Goal: Information Seeking & Learning: Check status

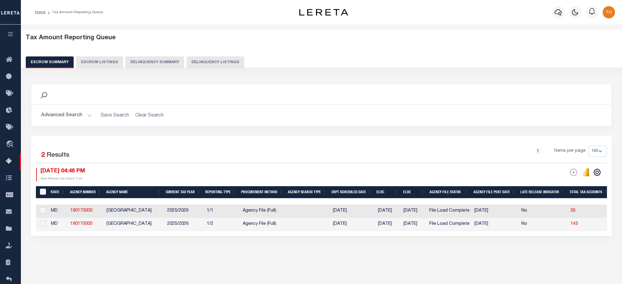
select select "100"
click at [82, 117] on button "Advanced Search" at bounding box center [66, 115] width 51 height 12
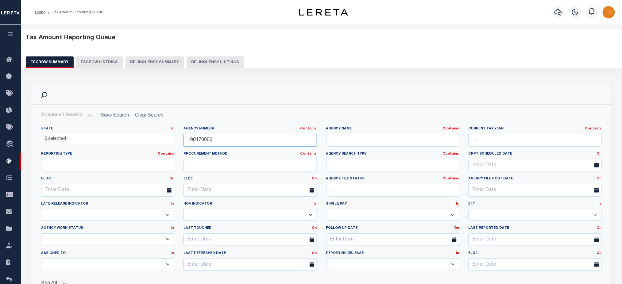
click at [232, 144] on input "190170000" at bounding box center [249, 140] width 133 height 13
click at [367, 139] on input "text" at bounding box center [392, 140] width 133 height 13
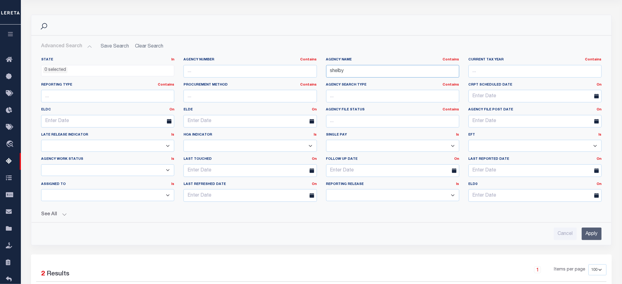
scroll to position [82, 0]
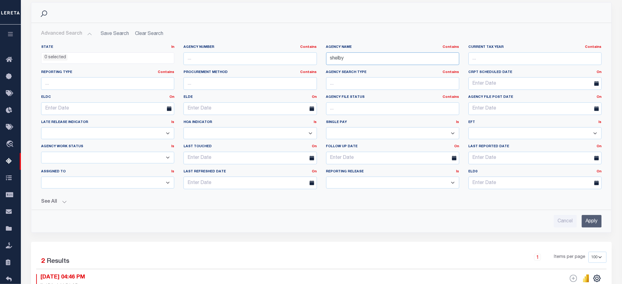
type input "shelby"
click at [595, 216] on input "Apply" at bounding box center [591, 221] width 20 height 13
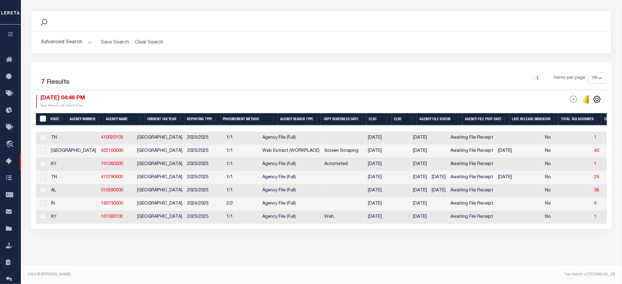
scroll to position [79, 0]
drag, startPoint x: 512, startPoint y: 172, endPoint x: 389, endPoint y: 177, distance: 123.4
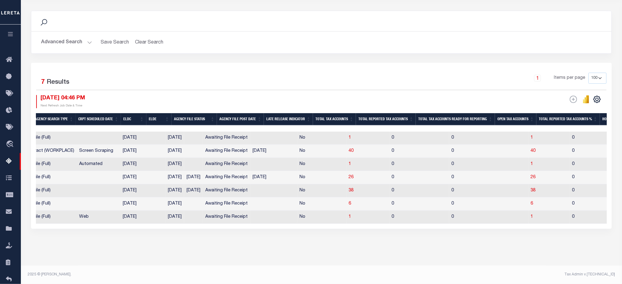
scroll to position [0, 0]
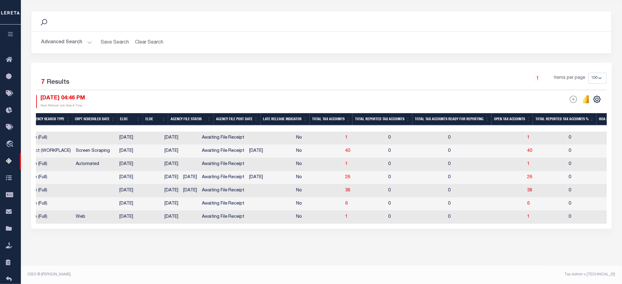
click at [525, 171] on td "26" at bounding box center [545, 177] width 41 height 13
checkbox input "true"
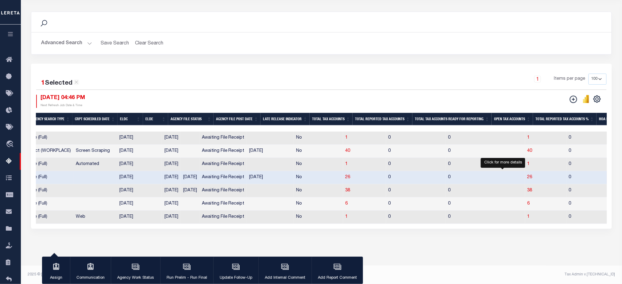
click at [527, 175] on span "26" at bounding box center [529, 177] width 5 height 4
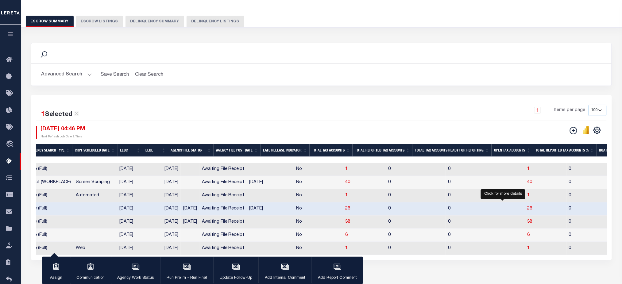
select select "100"
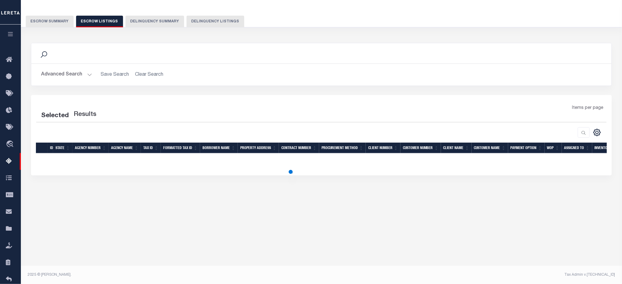
select select "100"
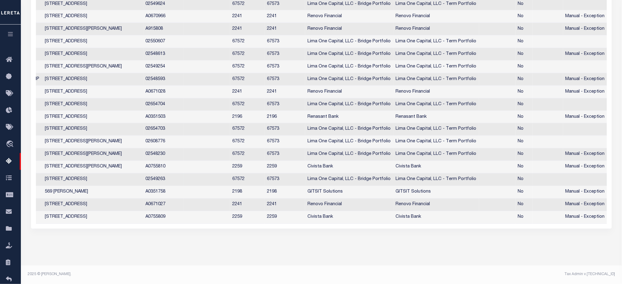
scroll to position [0, 300]
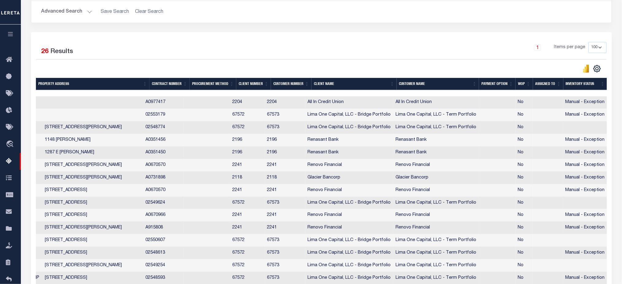
click at [587, 86] on th "Inventory Status" at bounding box center [585, 84] width 44 height 13
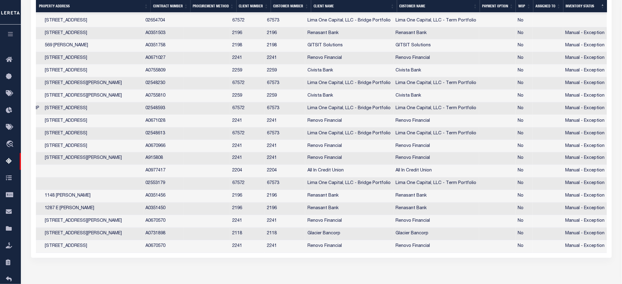
scroll to position [0, 0]
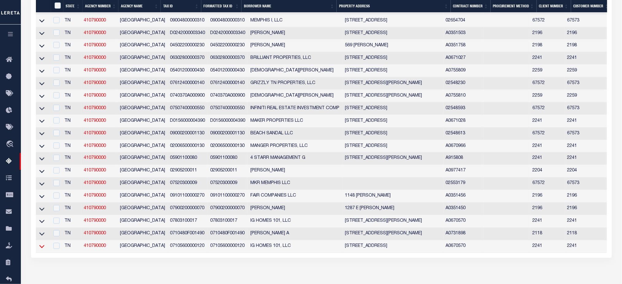
click at [41, 250] on icon at bounding box center [41, 246] width 5 height 6
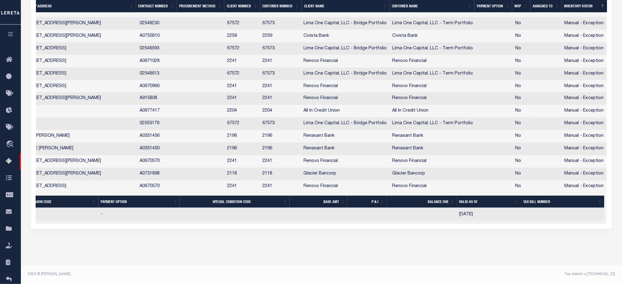
drag, startPoint x: 387, startPoint y: 224, endPoint x: 675, endPoint y: 211, distance: 288.5
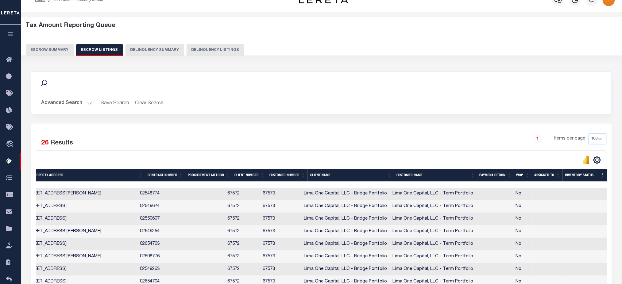
click at [56, 46] on button "Escrow Summary" at bounding box center [50, 50] width 48 height 12
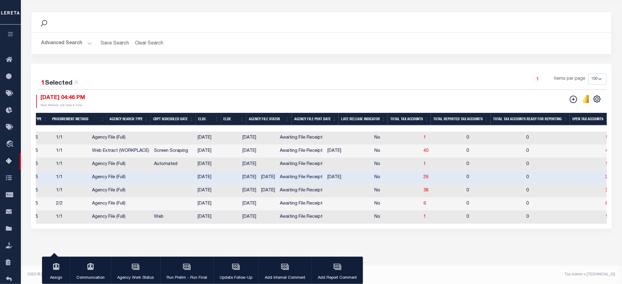
drag, startPoint x: 355, startPoint y: 224, endPoint x: 413, endPoint y: 223, distance: 58.3
click at [413, 223] on div "State Agency Number Agency Name Current Tax Year Reporting Type Procurement Met…" at bounding box center [321, 178] width 571 height 92
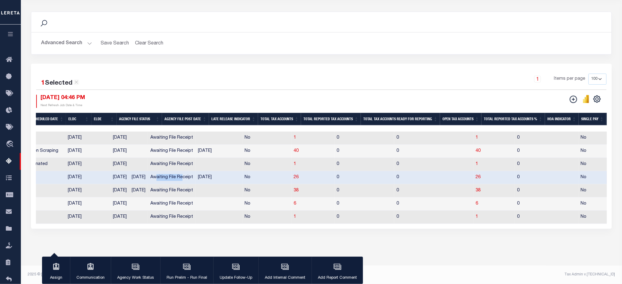
drag, startPoint x: 135, startPoint y: 170, endPoint x: 161, endPoint y: 172, distance: 26.1
click at [161, 172] on td "Awaiting File Receipt" at bounding box center [172, 177] width 48 height 13
checkbox input "false"
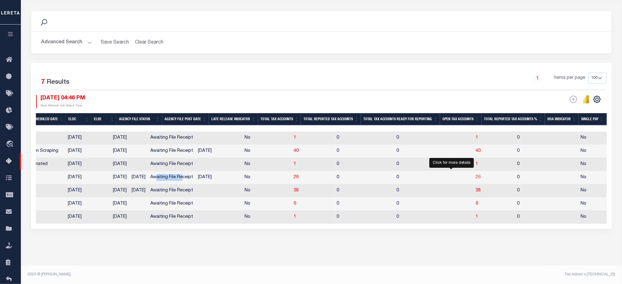
click at [476, 175] on span "26" at bounding box center [478, 177] width 5 height 4
select select "100"
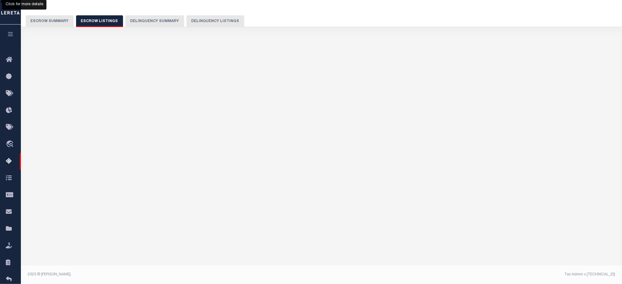
select select "100"
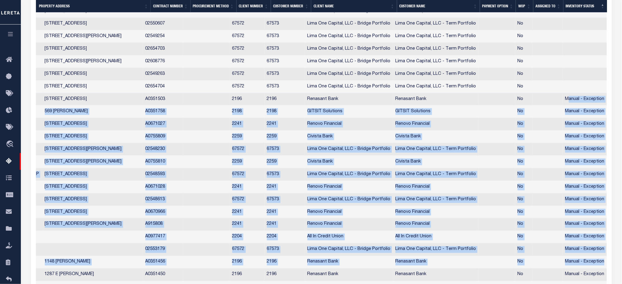
drag, startPoint x: 568, startPoint y: 104, endPoint x: 604, endPoint y: 272, distance: 172.5
click at [604, 272] on tbody "TN 410790000 SHELBY COUNTY 03808800000180 03808800000180 DUNANY CHALET PROPERTI…" at bounding box center [171, 156] width 871 height 326
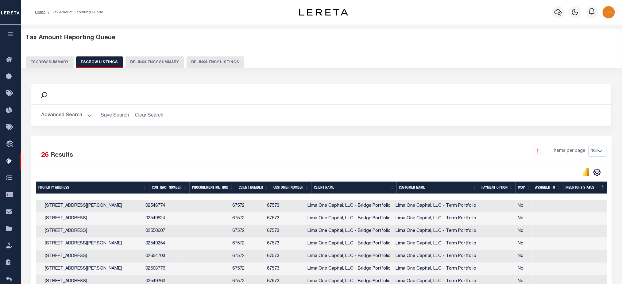
click at [63, 64] on button "Escrow Summary" at bounding box center [50, 62] width 48 height 12
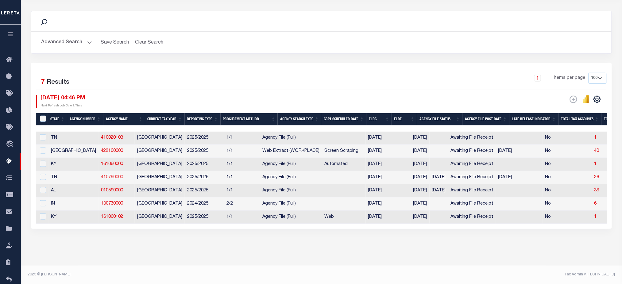
click at [101, 175] on link "410790000" at bounding box center [112, 177] width 22 height 4
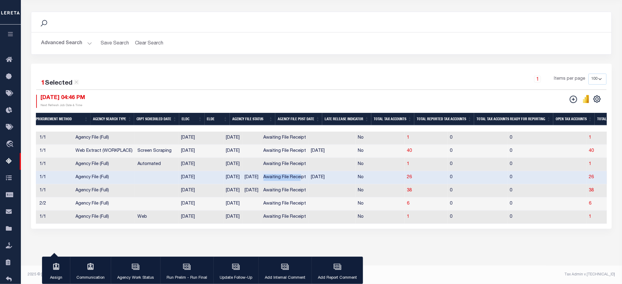
drag, startPoint x: 239, startPoint y: 173, endPoint x: 278, endPoint y: 175, distance: 39.0
click at [278, 175] on td "Awaiting File Receipt" at bounding box center [285, 177] width 48 height 13
checkbox input "false"
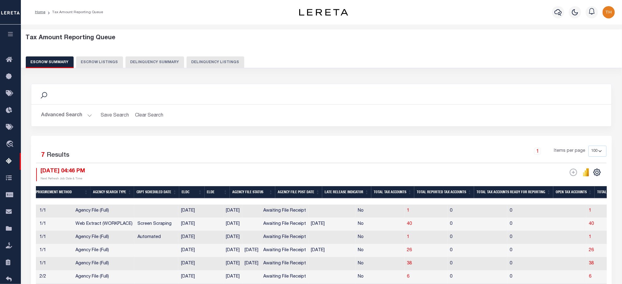
click at [155, 56] on div "Tax Amount Reporting Queue Escrow Summary Escrow Listings Delinquency Summary" at bounding box center [321, 51] width 591 height 34
click at [155, 63] on button "Delinquency Summary" at bounding box center [154, 62] width 59 height 12
select select
select select "AnnualDelinquency"
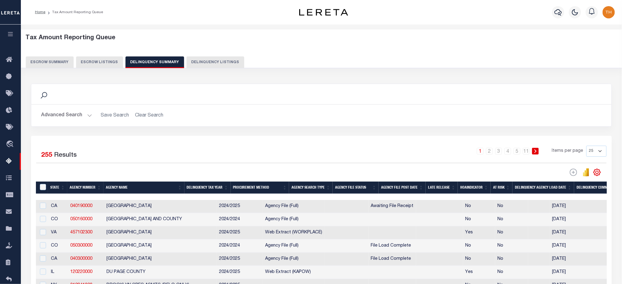
click at [74, 110] on button "Advanced Search" at bounding box center [66, 115] width 51 height 12
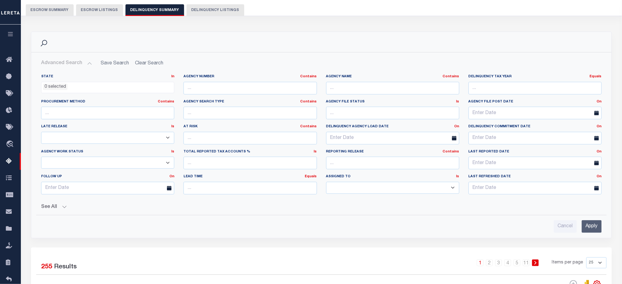
scroll to position [82, 0]
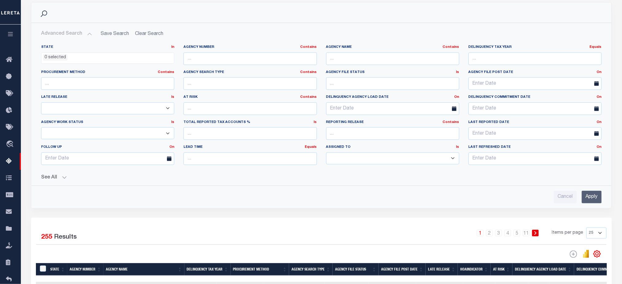
click at [63, 177] on button "See All" at bounding box center [321, 178] width 560 height 6
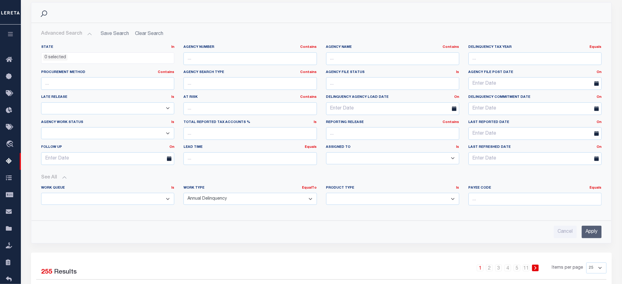
click at [235, 201] on select "Annual Delinquency Back Search Payment Status Check DTRACK" at bounding box center [249, 199] width 133 height 12
click at [183, 193] on select "Annual Delinquency Back Search Payment Status Check DTRACK" at bounding box center [249, 199] width 133 height 12
click at [590, 235] on input "Apply" at bounding box center [591, 231] width 20 height 13
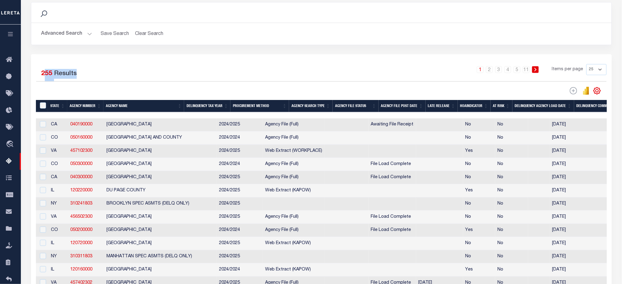
drag, startPoint x: 43, startPoint y: 74, endPoint x: 55, endPoint y: 80, distance: 13.4
click at [55, 80] on div "255 Results" at bounding box center [59, 75] width 36 height 12
click at [362, 104] on th "Agency File Status" at bounding box center [355, 106] width 46 height 13
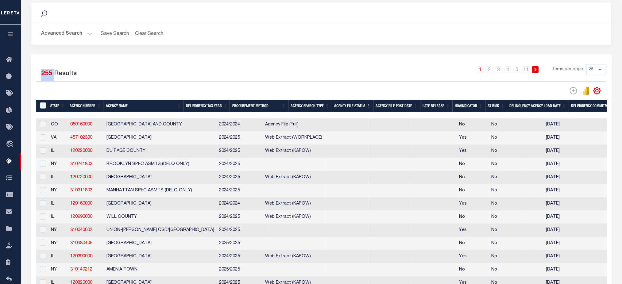
click at [362, 104] on th "Agency File Status" at bounding box center [352, 106] width 41 height 13
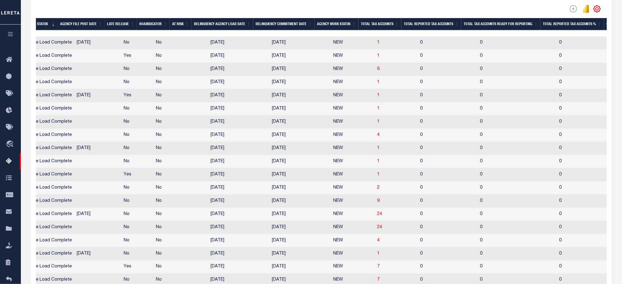
scroll to position [0, 0]
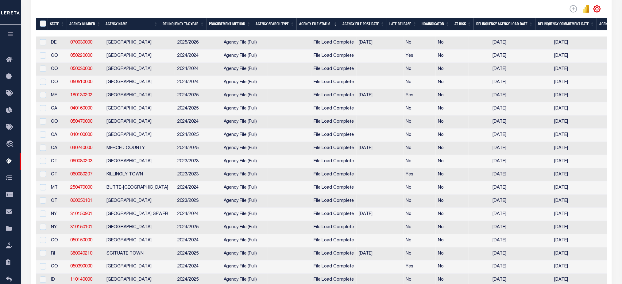
drag, startPoint x: 484, startPoint y: 42, endPoint x: 512, endPoint y: 46, distance: 27.9
click at [512, 46] on td "08/22/2025" at bounding box center [521, 42] width 62 height 13
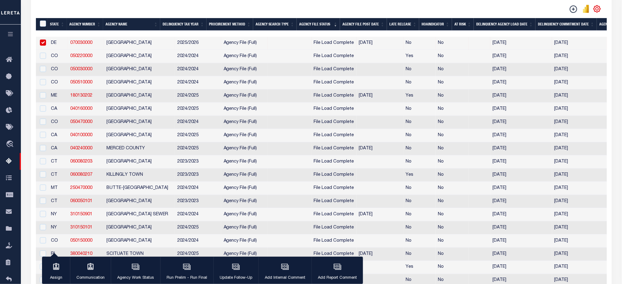
drag, startPoint x: 547, startPoint y: 45, endPoint x: 569, endPoint y: 46, distance: 22.4
click at [569, 46] on td "11/12/2025" at bounding box center [582, 43] width 61 height 13
checkbox input "false"
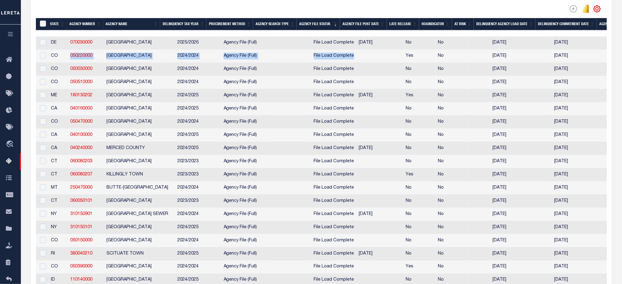
drag, startPoint x: 69, startPoint y: 61, endPoint x: 362, endPoint y: 58, distance: 292.8
click at [155, 12] on div at bounding box center [178, 9] width 285 height 9
drag, startPoint x: 66, startPoint y: 60, endPoint x: 150, endPoint y: 57, distance: 84.1
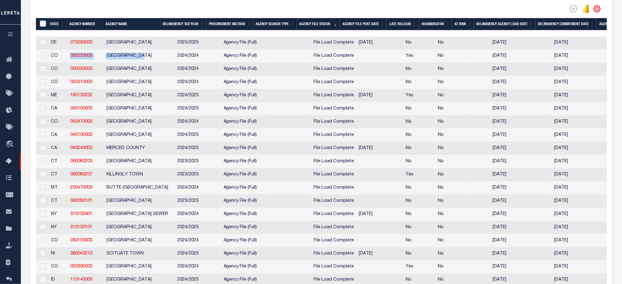
copy tr "050220000 FREMONT COUNTY"
drag, startPoint x: 66, startPoint y: 74, endPoint x: 150, endPoint y: 73, distance: 83.7
copy tr "050030000 ARAPAHOE COUNTY"
drag, startPoint x: 67, startPoint y: 87, endPoint x: 151, endPoint y: 86, distance: 84.9
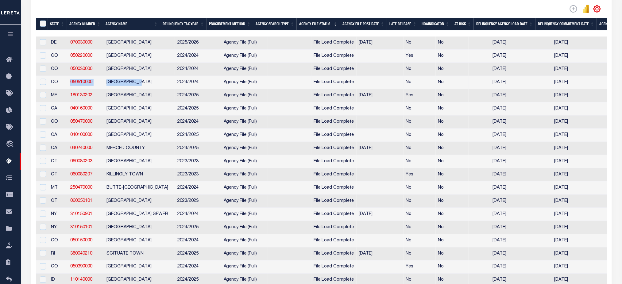
copy tr "050510000 PUEBLO COUNTY"
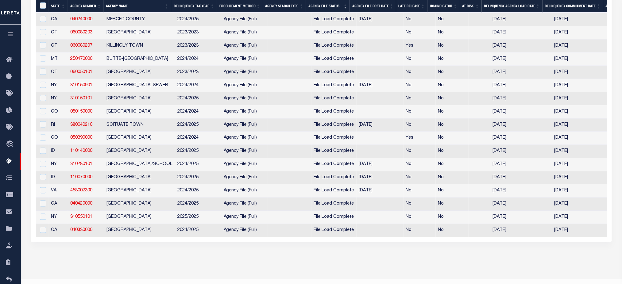
scroll to position [123, 0]
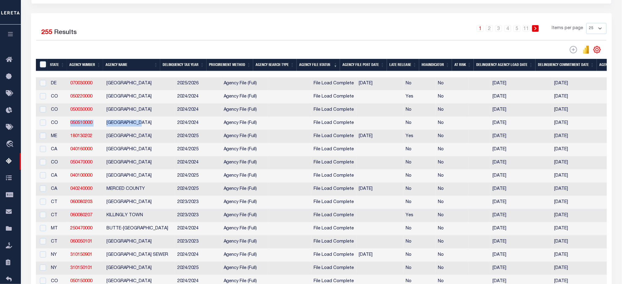
click at [337, 39] on div "1 2 3 4 5 … 11 Items per page 25 100 200 500 1000" at bounding box center [393, 31] width 434 height 17
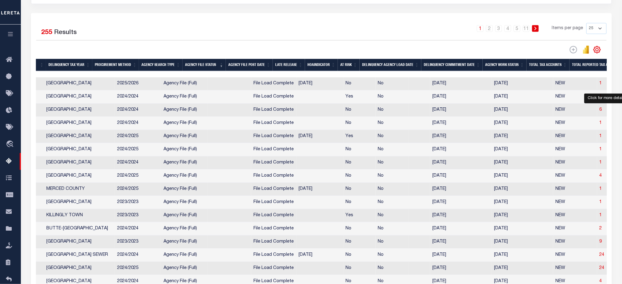
scroll to position [0, 0]
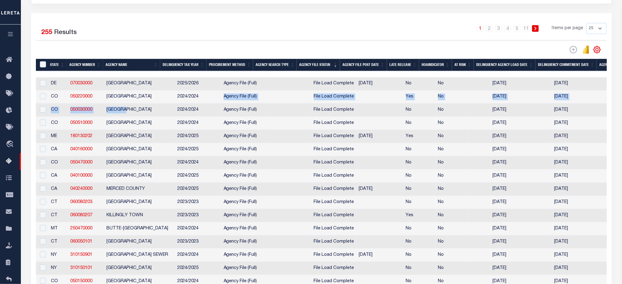
drag, startPoint x: 128, startPoint y: 108, endPoint x: 202, endPoint y: 100, distance: 74.9
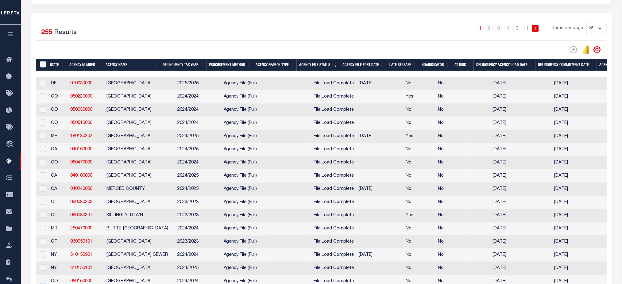
drag, startPoint x: 216, startPoint y: 74, endPoint x: 302, endPoint y: 72, distance: 85.9
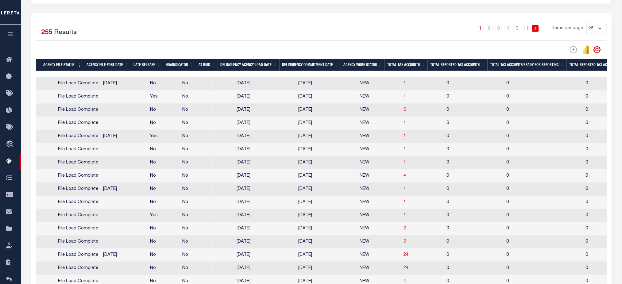
scroll to position [0, 258]
click at [399, 112] on td "6" at bounding box center [420, 110] width 43 height 13
checkbox input "true"
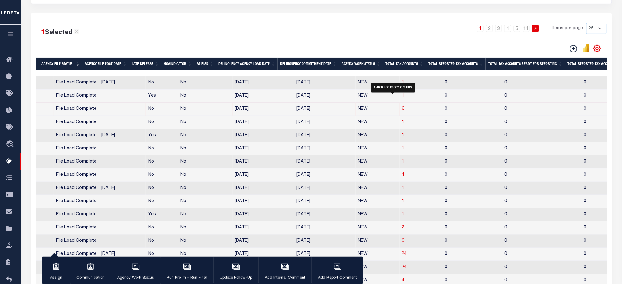
click at [402, 111] on span "6" at bounding box center [403, 109] width 2 height 4
select select "100"
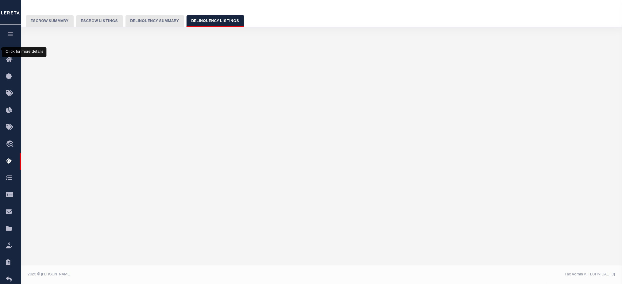
scroll to position [41, 0]
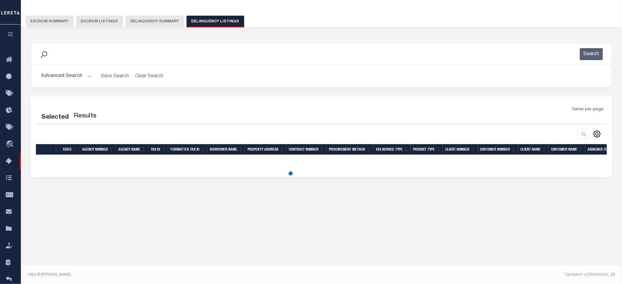
select select "100"
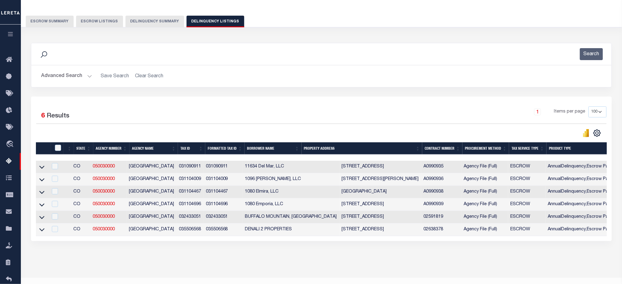
drag, startPoint x: 279, startPoint y: 243, endPoint x: 496, endPoint y: 245, distance: 216.5
click at [498, 241] on div "Selected 6 Results 1 Items per page 10 25 50 100 500" at bounding box center [321, 169] width 580 height 144
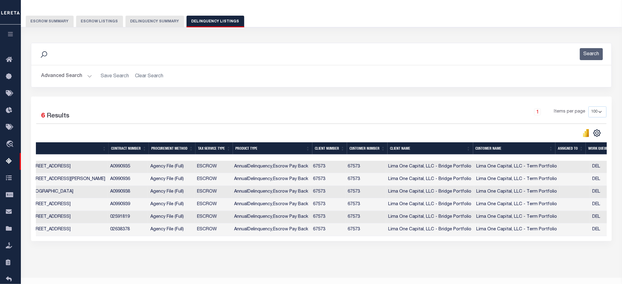
scroll to position [0, 404]
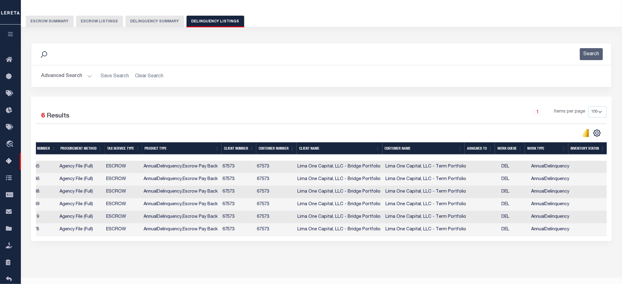
click at [310, 241] on div "Selected 6 Results 1 Items per page 10 25 50 100 500" at bounding box center [321, 169] width 580 height 144
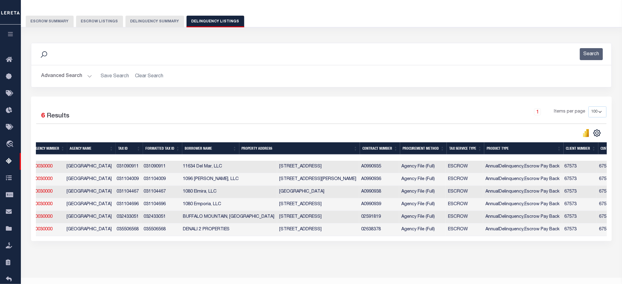
scroll to position [0, 0]
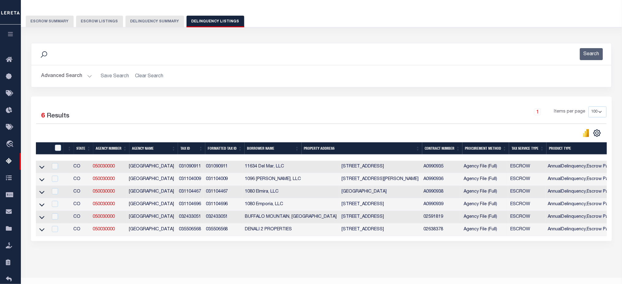
click at [220, 169] on td "031090911" at bounding box center [222, 167] width 39 height 13
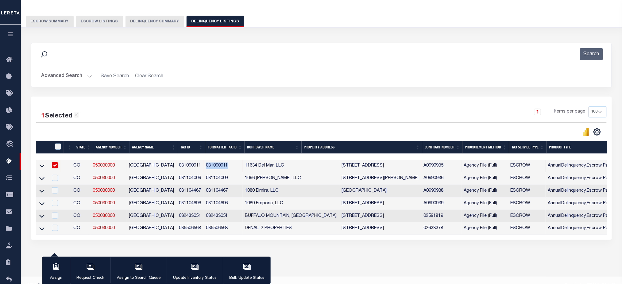
click at [220, 169] on td "031090911" at bounding box center [222, 166] width 39 height 13
checkbox input "false"
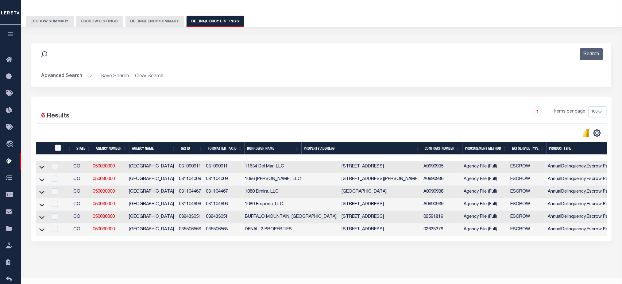
click at [215, 220] on td "032433051" at bounding box center [222, 217] width 39 height 13
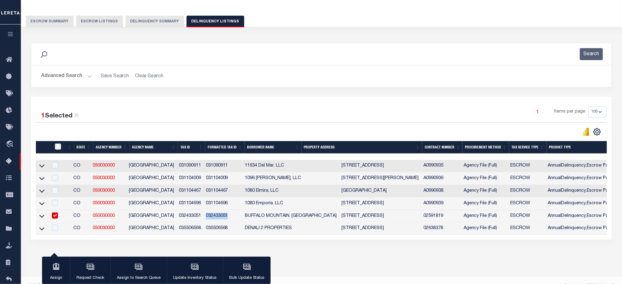
click at [215, 220] on td "032433051" at bounding box center [222, 216] width 39 height 13
checkbox input "false"
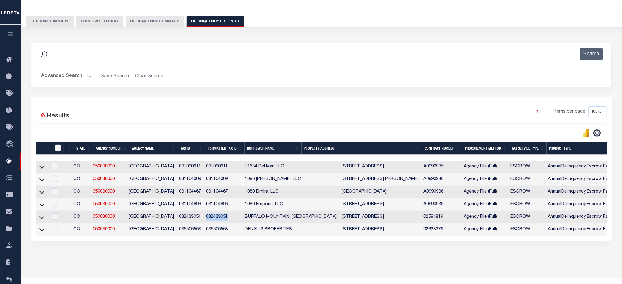
copy td "032433051"
click at [217, 232] on td "035506568" at bounding box center [222, 230] width 39 height 13
checkbox input "false"
copy td "035506568"
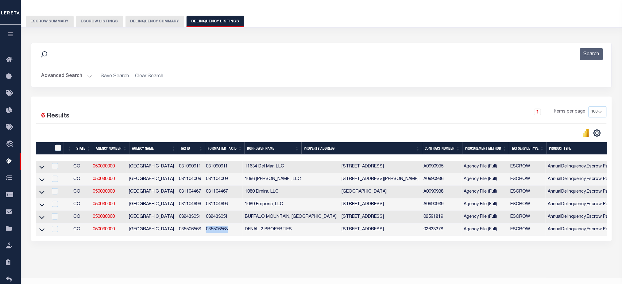
click at [144, 18] on button "Delinquency Summary" at bounding box center [154, 22] width 59 height 12
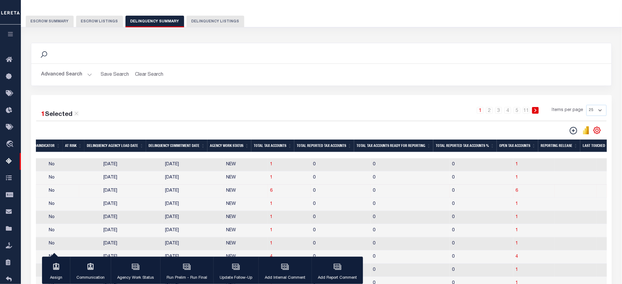
scroll to position [0, 437]
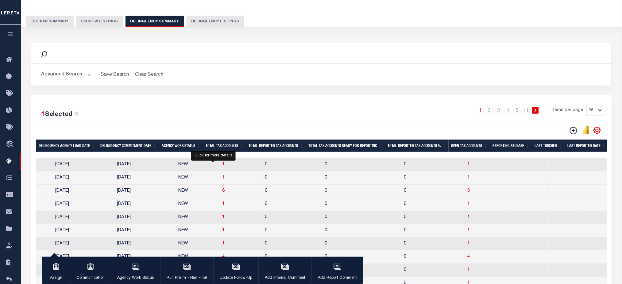
click at [222, 179] on span "1" at bounding box center [223, 177] width 2 height 4
select select "100"
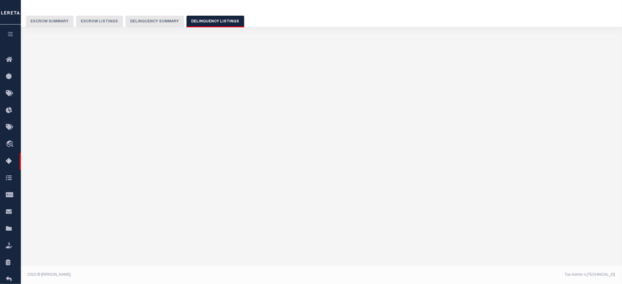
select select "100"
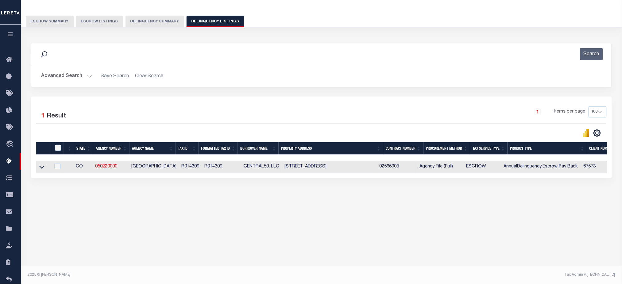
click at [211, 169] on td "R014309" at bounding box center [221, 167] width 39 height 13
checkbox input "true"
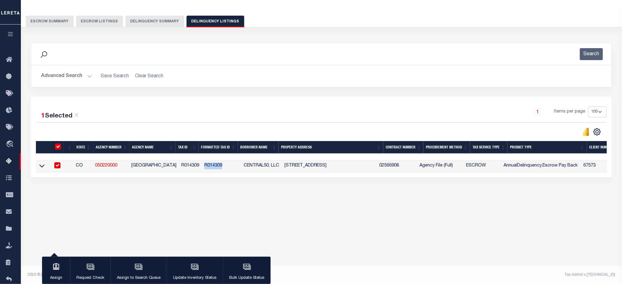
click at [211, 169] on td "R014309" at bounding box center [221, 166] width 39 height 13
checkbox input "false"
copy td "R014309"
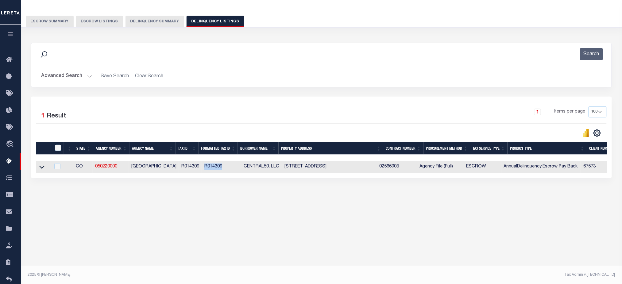
click at [139, 26] on button "Delinquency Summary" at bounding box center [154, 22] width 59 height 12
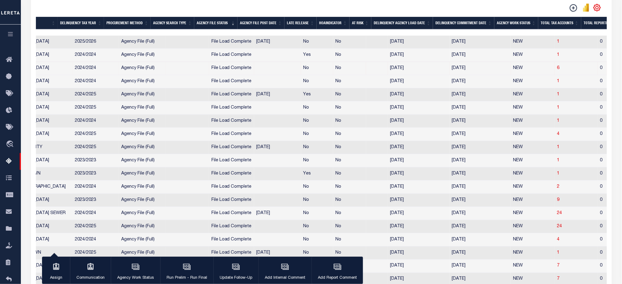
scroll to position [0, 95]
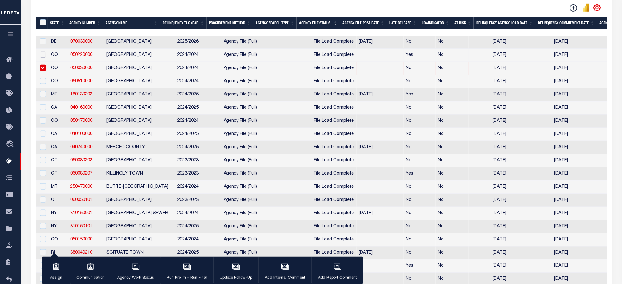
click at [40, 58] on input "checkbox" at bounding box center [43, 55] width 6 height 6
checkbox input "true"
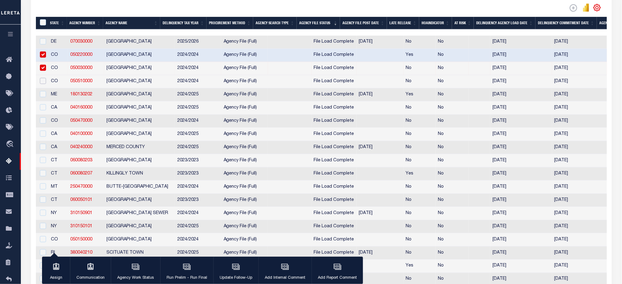
click at [43, 83] on input "checkbox" at bounding box center [43, 81] width 6 height 6
checkbox input "true"
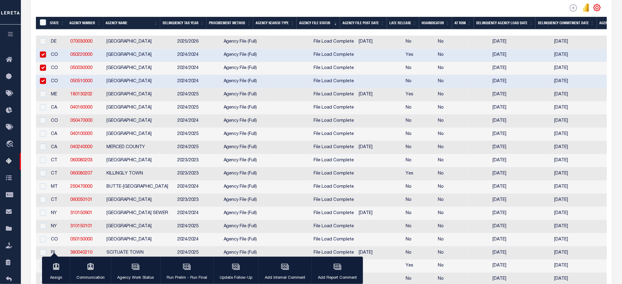
scroll to position [0, 26]
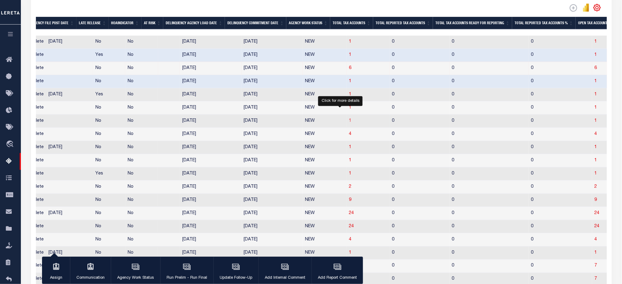
click at [349, 123] on span "1" at bounding box center [350, 121] width 2 height 4
select select "100"
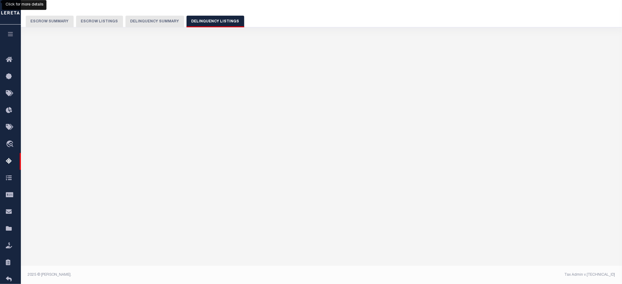
select select "100"
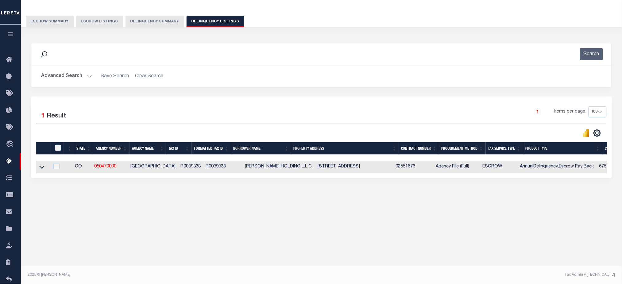
click at [203, 166] on td "R0039338" at bounding box center [222, 167] width 39 height 13
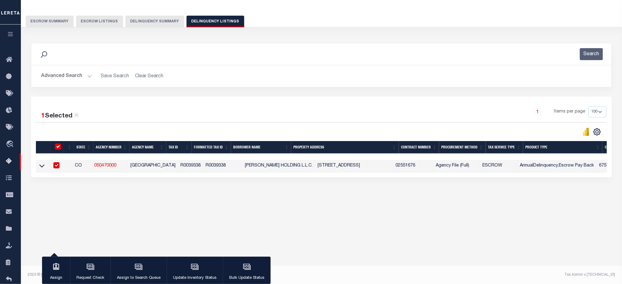
checkbox input "true"
click at [203, 166] on td "R0039338" at bounding box center [222, 166] width 39 height 13
checkbox input "false"
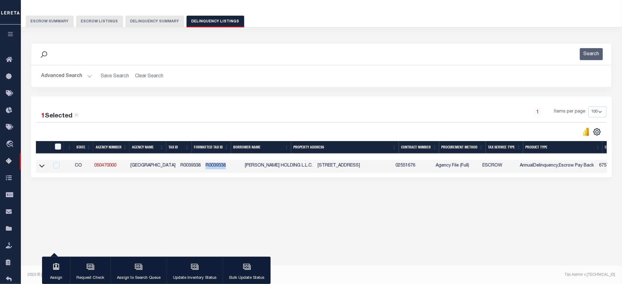
checkbox input "false"
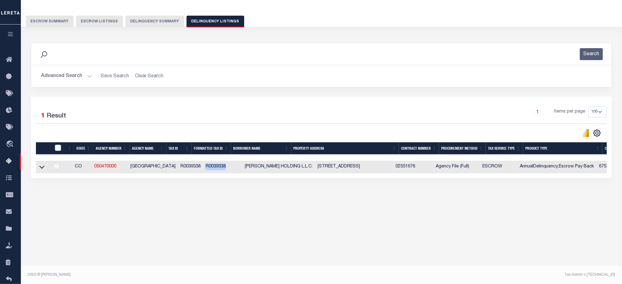
copy td "R0039338"
click at [159, 23] on button "Delinquency Summary" at bounding box center [154, 22] width 59 height 12
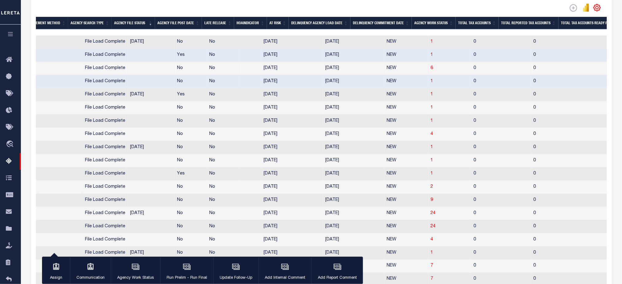
scroll to position [0, 0]
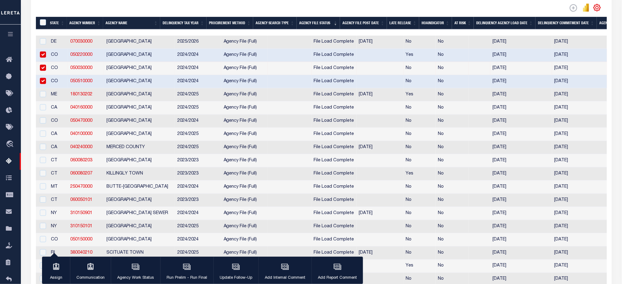
click at [107, 70] on td "ARAPAHOE COUNTY" at bounding box center [139, 68] width 71 height 13
checkbox input "true"
copy td "ARAPAHOE"
drag, startPoint x: 41, startPoint y: 57, endPoint x: 43, endPoint y: 63, distance: 5.8
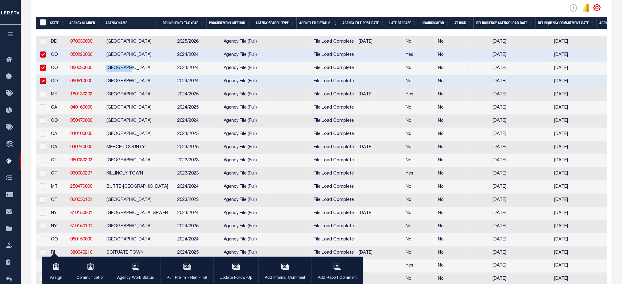
click at [41, 57] on input "checkbox" at bounding box center [43, 55] width 6 height 6
checkbox input "false"
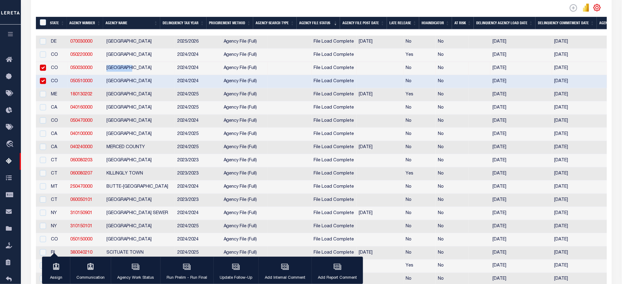
click at [42, 70] on input "checkbox" at bounding box center [43, 68] width 6 height 6
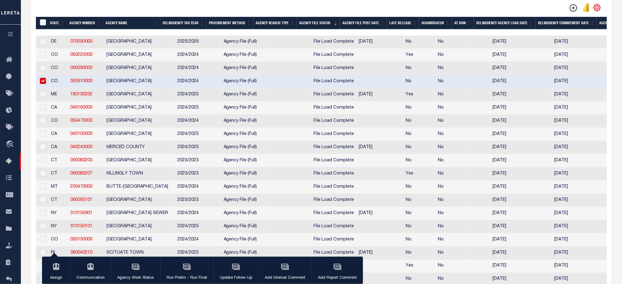
click at [41, 73] on td at bounding box center [42, 68] width 13 height 13
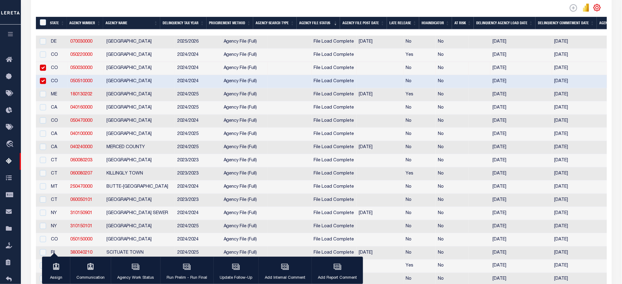
click at [41, 73] on td at bounding box center [42, 68] width 13 height 13
checkbox input "false"
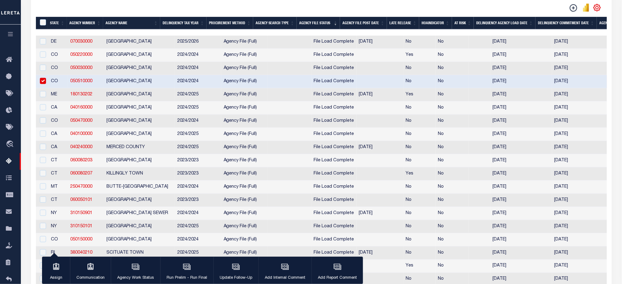
click at [44, 81] on input "checkbox" at bounding box center [43, 81] width 6 height 6
checkbox input "false"
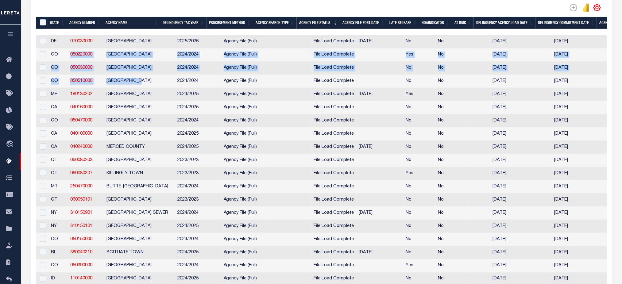
drag, startPoint x: 130, startPoint y: 73, endPoint x: 68, endPoint y: 55, distance: 64.5
copy tbody "050220000 FREMONT COUNTY 2024/2024 Agency File (Full) File Load Complete Yes No…"
drag, startPoint x: 576, startPoint y: 113, endPoint x: 122, endPoint y: 115, distance: 454.4
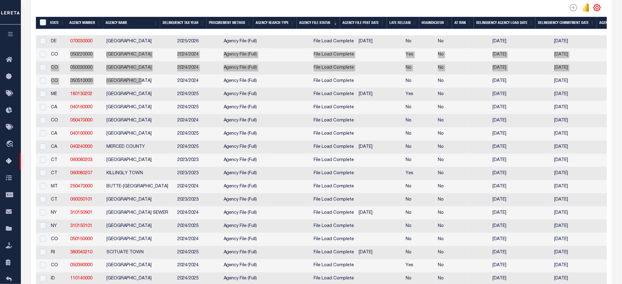
scroll to position [205, 0]
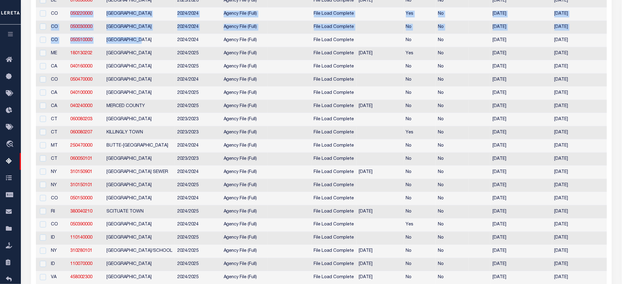
drag, startPoint x: 570, startPoint y: 218, endPoint x: 98, endPoint y: 218, distance: 471.3
drag, startPoint x: 576, startPoint y: 135, endPoint x: 102, endPoint y: 141, distance: 474.1
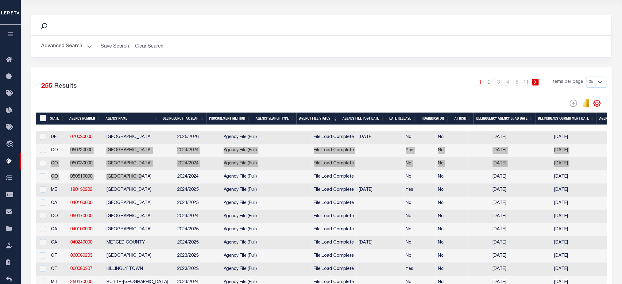
scroll to position [123, 0]
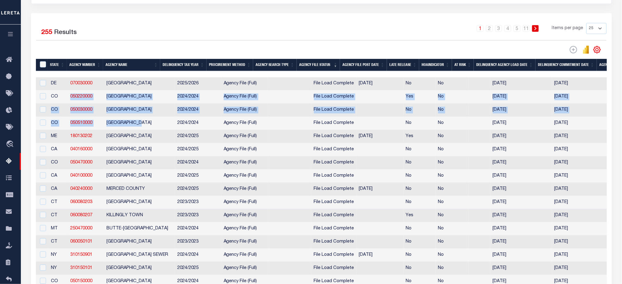
click at [561, 68] on th "Delinquency Commitment Date" at bounding box center [565, 65] width 61 height 13
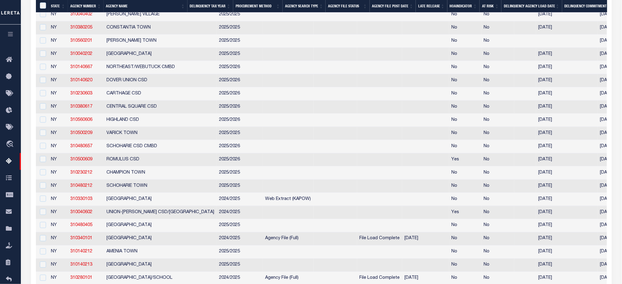
scroll to position [286, 0]
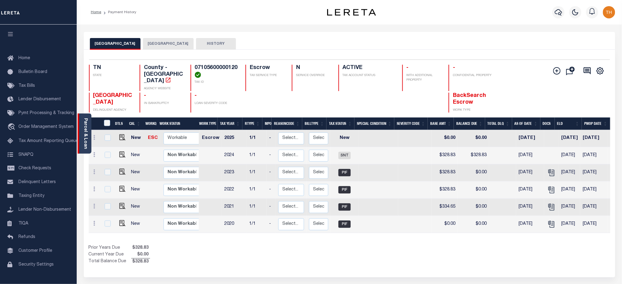
click at [88, 133] on div "Parcel & Loan" at bounding box center [85, 133] width 14 height 40
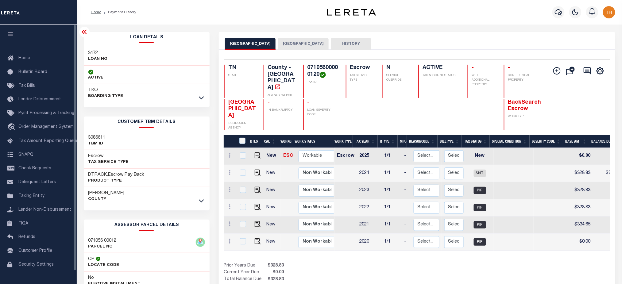
click at [11, 33] on icon "button" at bounding box center [10, 34] width 7 height 6
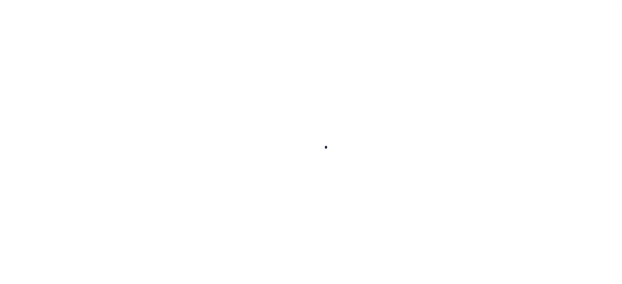
select select
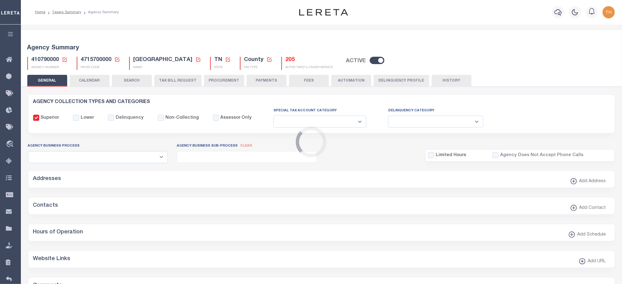
checkbox input "false"
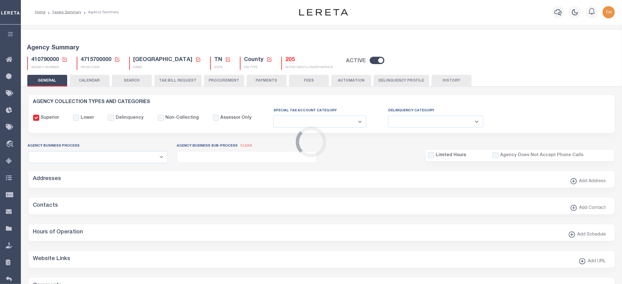
type input "4715700000"
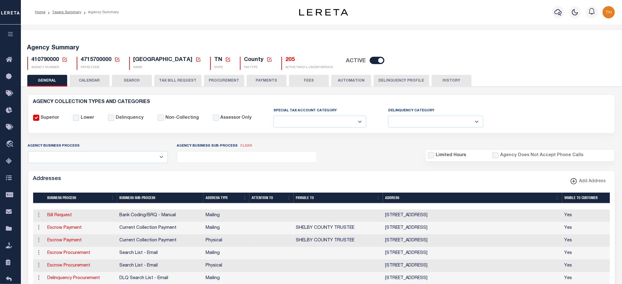
click at [91, 61] on span "4715700000" at bounding box center [96, 60] width 31 height 6
copy h5 "4715700000"
